Goal: Browse casually

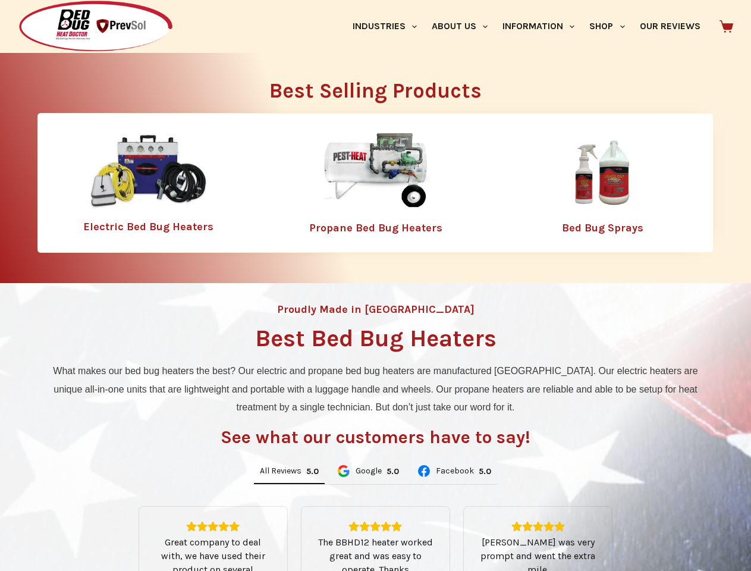
click at [375, 285] on div "Proudly Made in [GEOGRAPHIC_DATA] Best Bed Bug Heaters What makes our bed bug h…" at bounding box center [375, 499] width 751 height 433
click at [389, 26] on link "Industries" at bounding box center [384, 26] width 79 height 53
click at [464, 26] on link "About Us" at bounding box center [459, 26] width 71 height 53
click at [543, 26] on link "Information" at bounding box center [538, 26] width 87 height 53
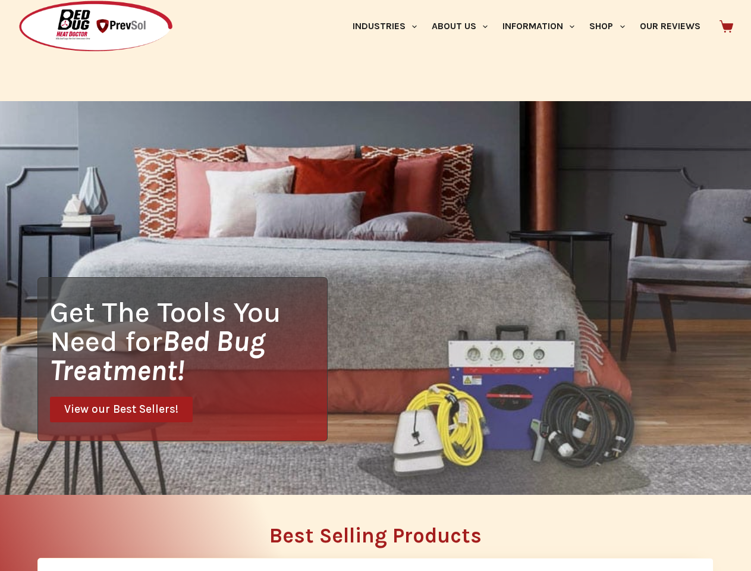
click at [612, 26] on link "Shop" at bounding box center [607, 26] width 50 height 53
click at [289, 471] on div "Get The Tools You Need for Bed Bug Treatment! View our Best Sellers!" at bounding box center [375, 298] width 751 height 394
click at [367, 471] on div "Get The Tools You Need for Bed Bug Treatment! View our Best Sellers!" at bounding box center [375, 298] width 751 height 394
click at [454, 471] on div "Get The Tools You Need for Bed Bug Treatment! View our Best Sellers!" at bounding box center [375, 298] width 751 height 394
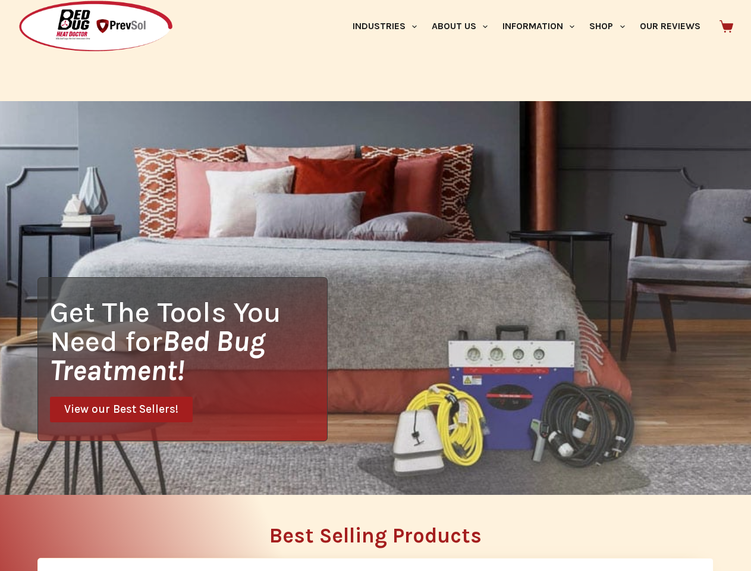
click at [376, 539] on h2 "Best Selling Products" at bounding box center [375, 535] width 676 height 21
